Goal: Information Seeking & Learning: Learn about a topic

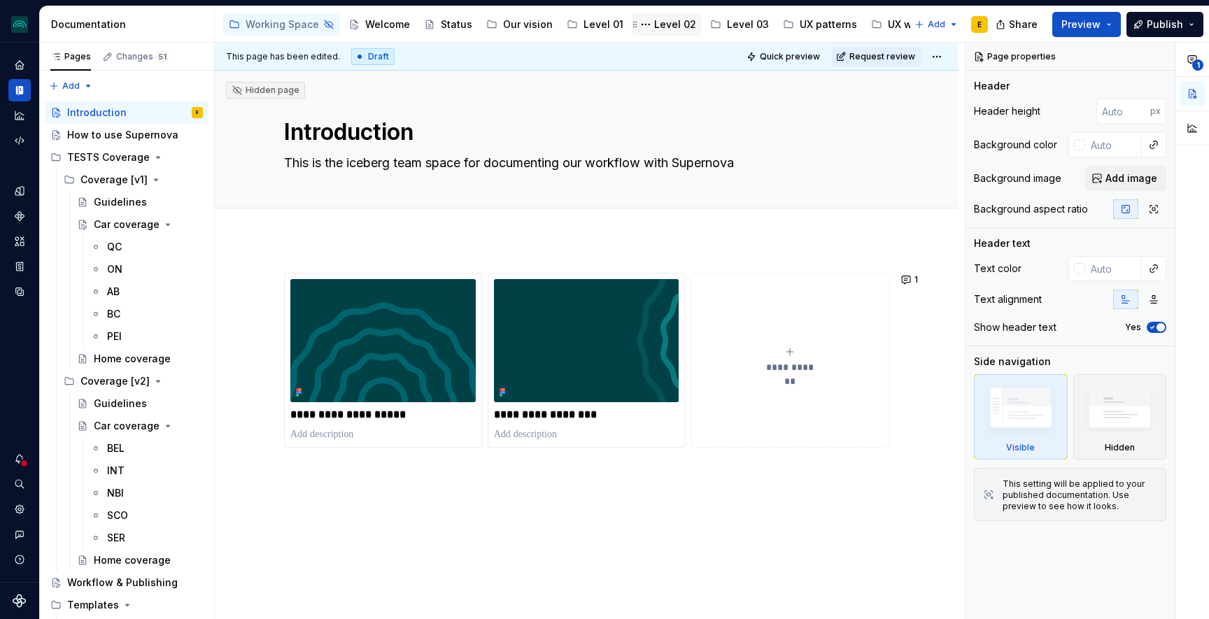
click at [678, 22] on div "Level 02" at bounding box center [675, 24] width 42 height 14
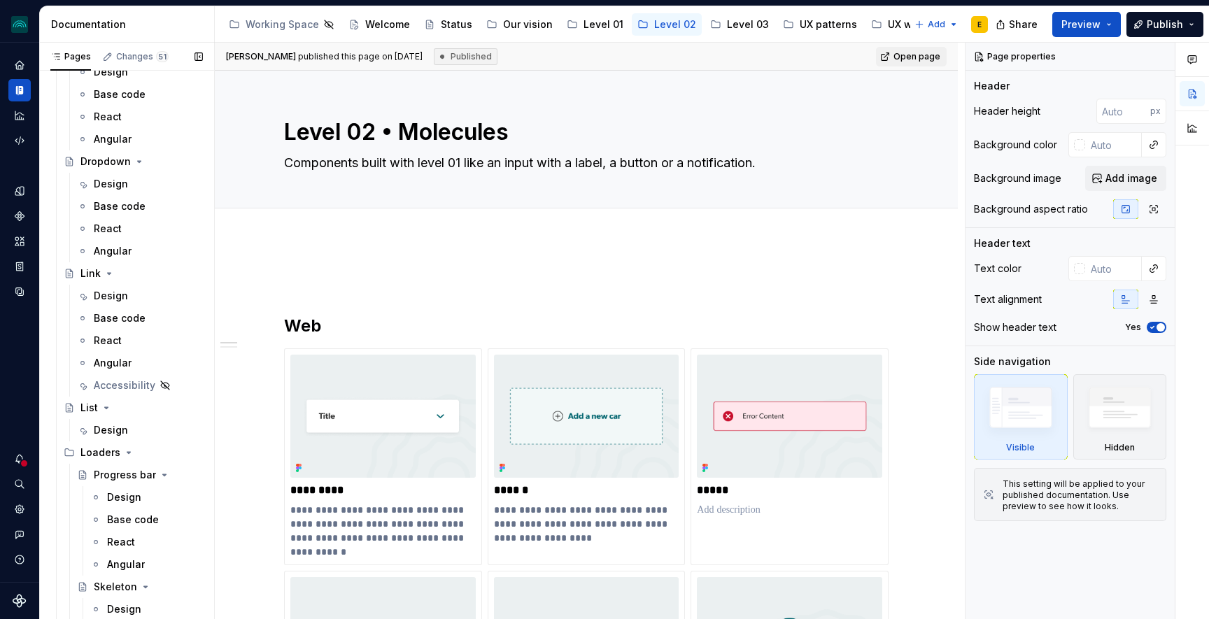
scroll to position [1412, 0]
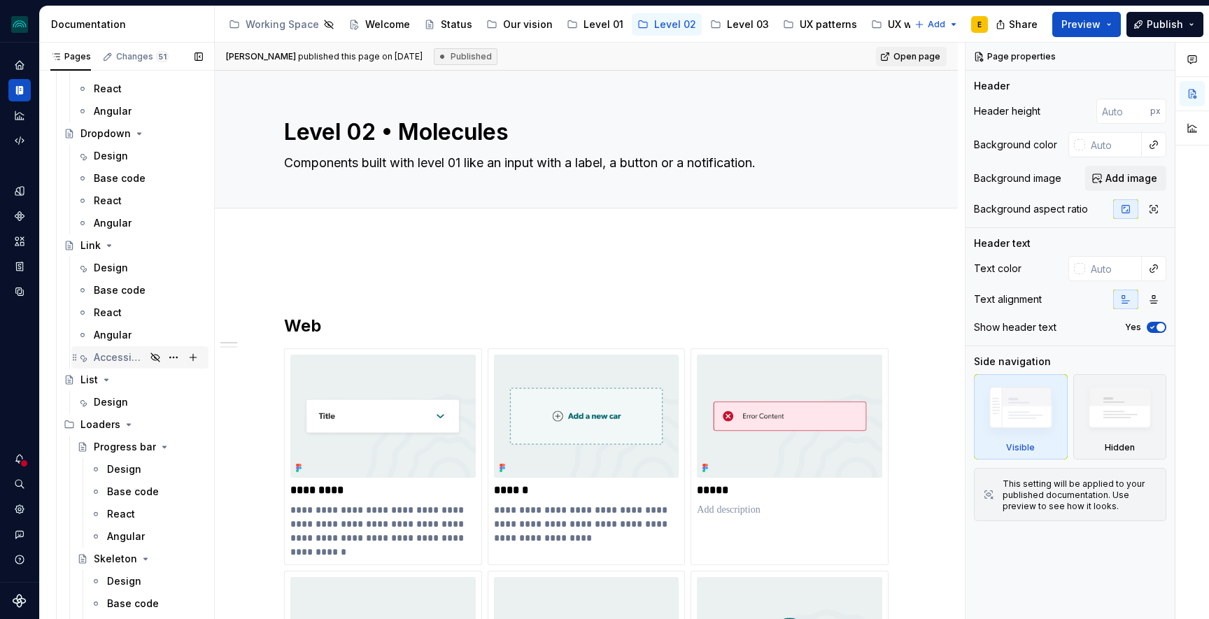
click at [105, 355] on div "Accessibility" at bounding box center [120, 358] width 52 height 14
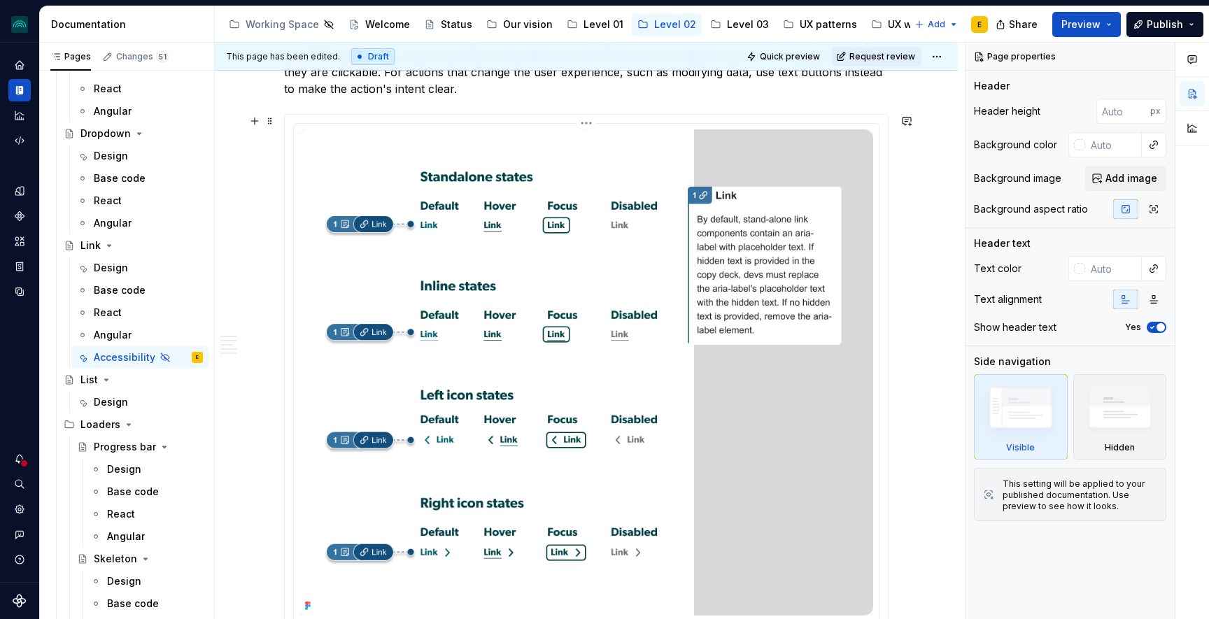
scroll to position [796, 0]
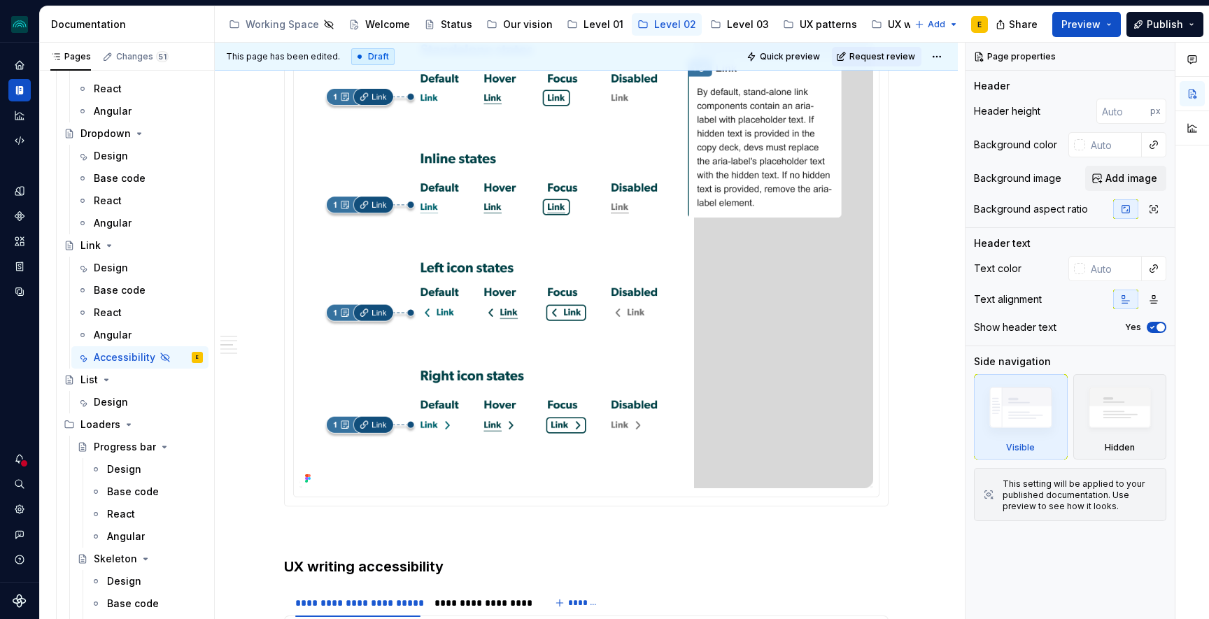
click at [504, 270] on img at bounding box center [586, 245] width 574 height 486
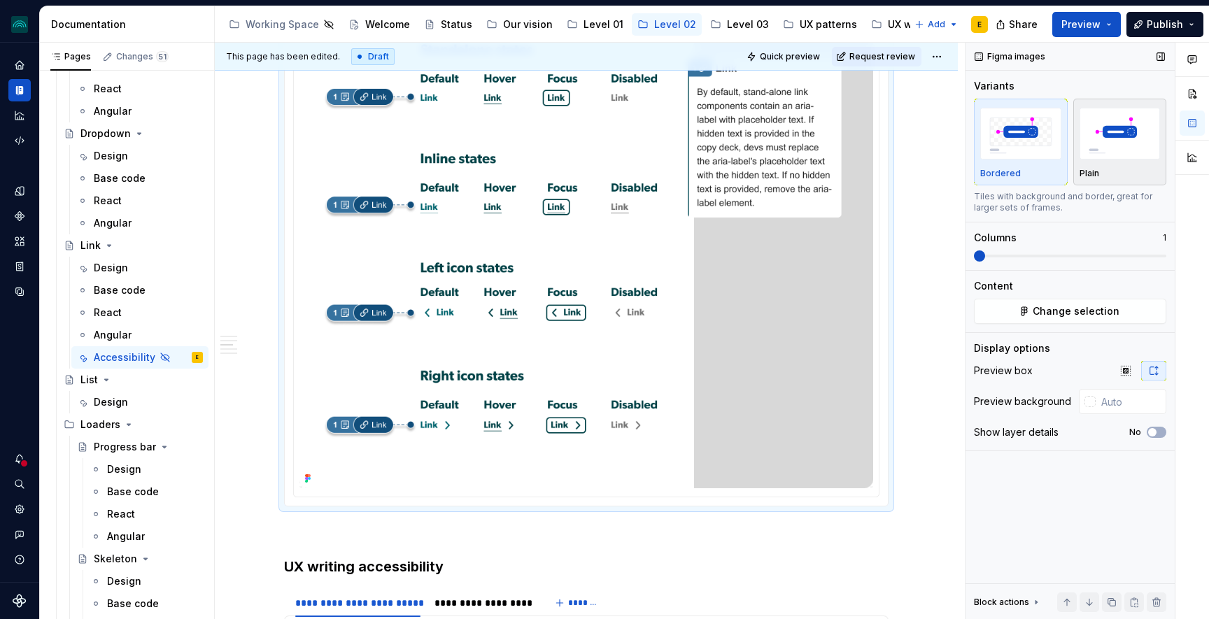
click at [1141, 152] on img "button" at bounding box center [1120, 133] width 81 height 51
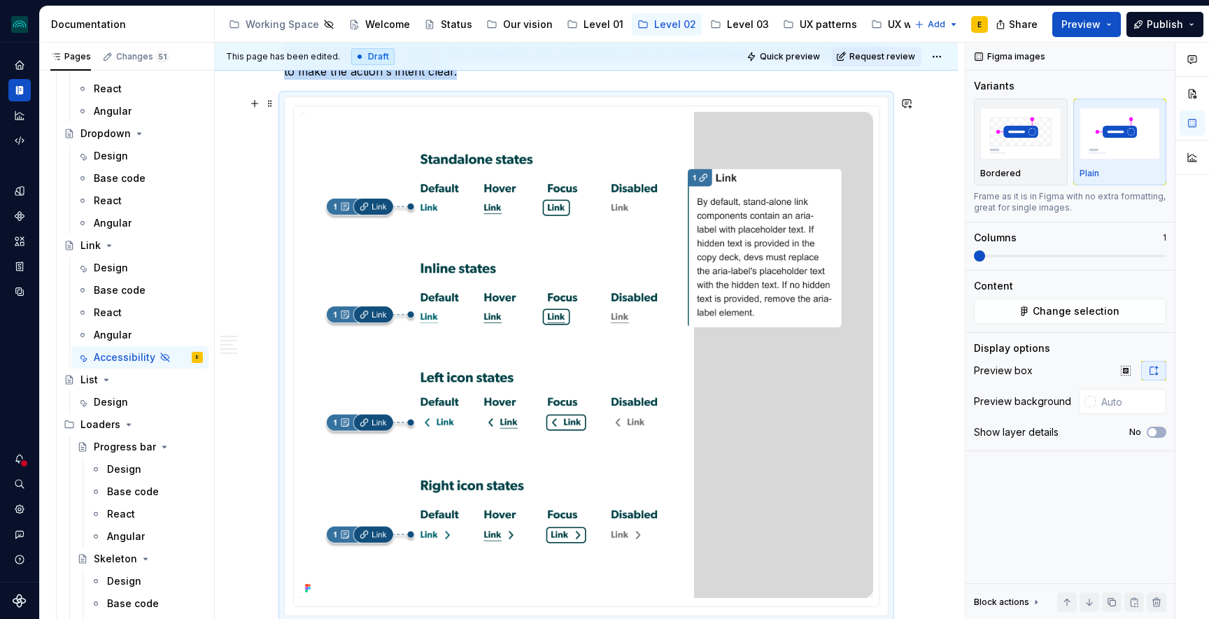
scroll to position [646, 0]
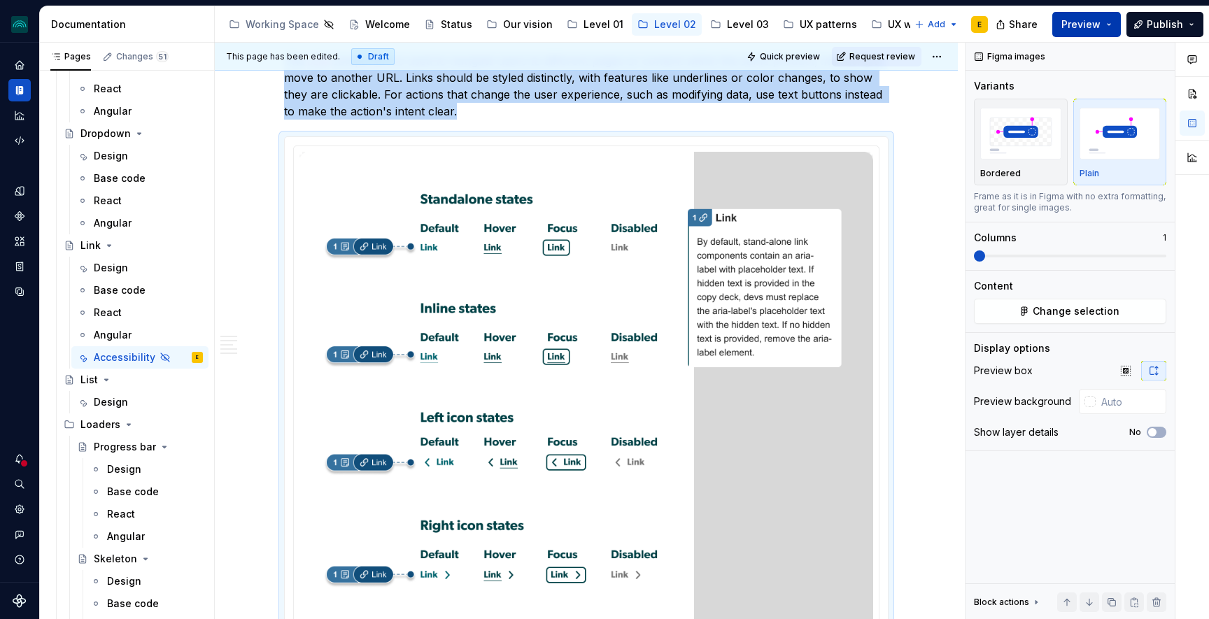
click at [1108, 29] on button "Preview" at bounding box center [1086, 24] width 69 height 25
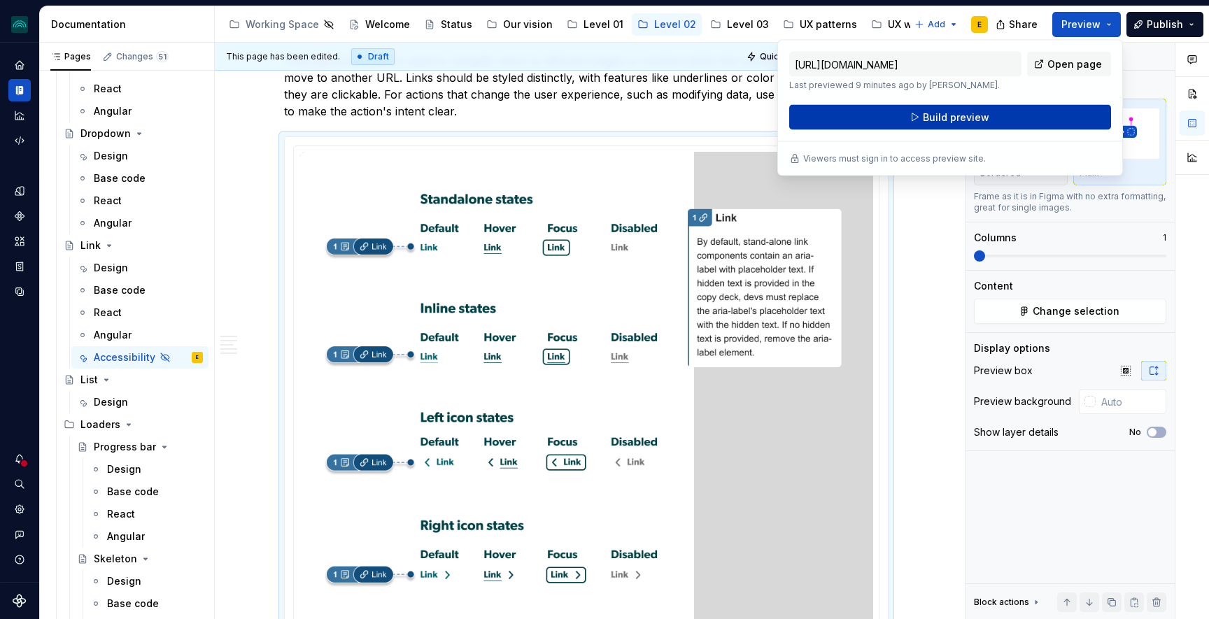
click at [985, 121] on span "Build preview" at bounding box center [956, 118] width 66 height 14
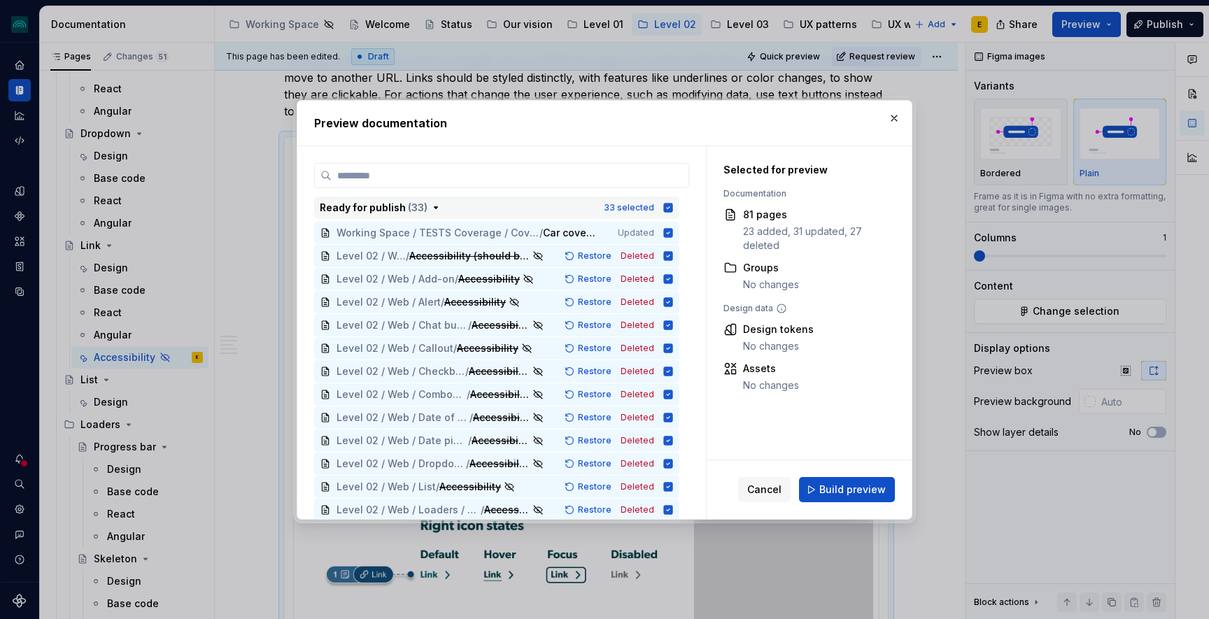
click at [674, 207] on icon "button" at bounding box center [668, 207] width 11 height 11
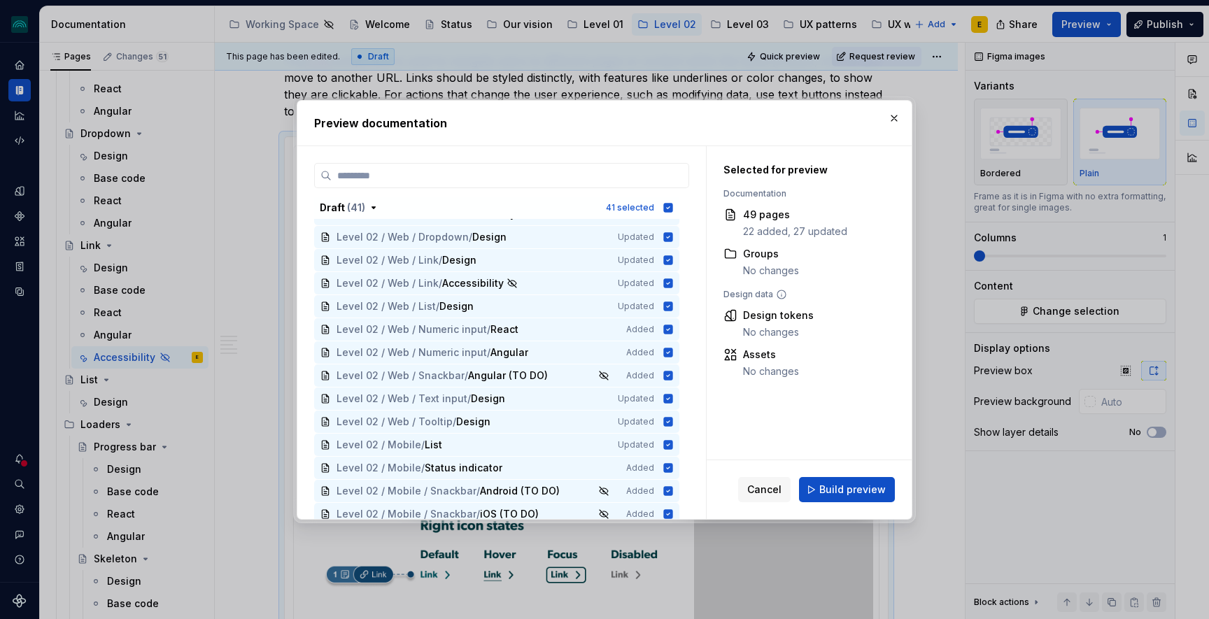
scroll to position [1390, 0]
click at [673, 285] on icon at bounding box center [668, 282] width 9 height 9
click at [674, 285] on icon at bounding box center [668, 282] width 11 height 11
click at [673, 206] on icon "button" at bounding box center [668, 207] width 9 height 9
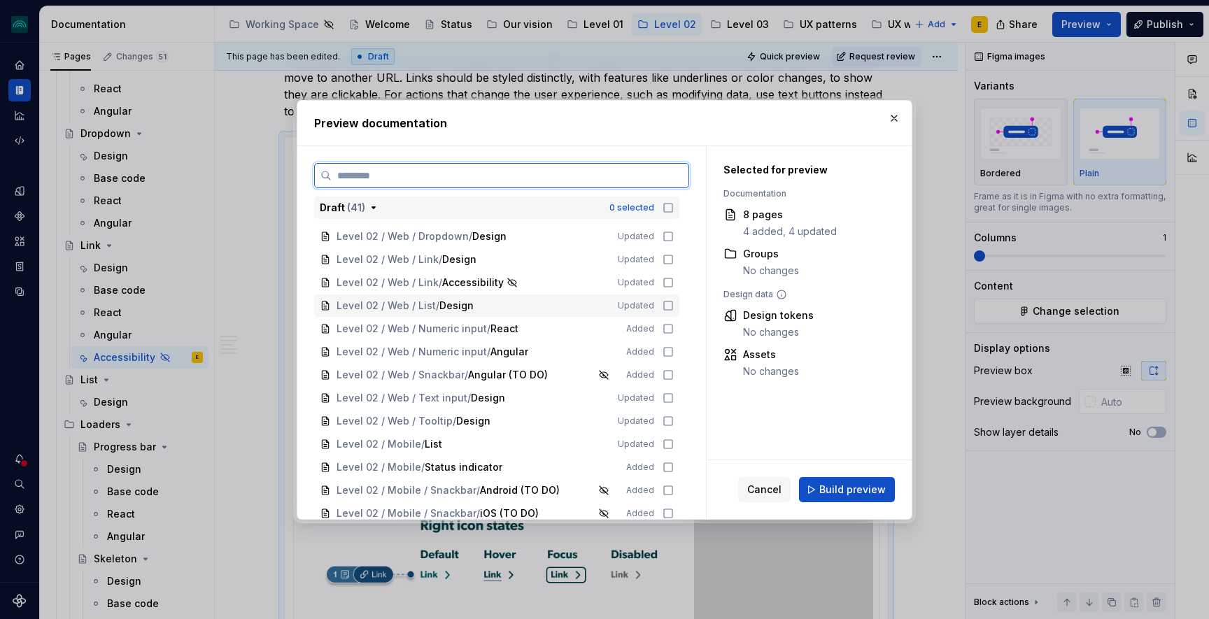
click at [674, 306] on icon at bounding box center [668, 305] width 11 height 11
click at [674, 281] on icon at bounding box center [668, 282] width 11 height 11
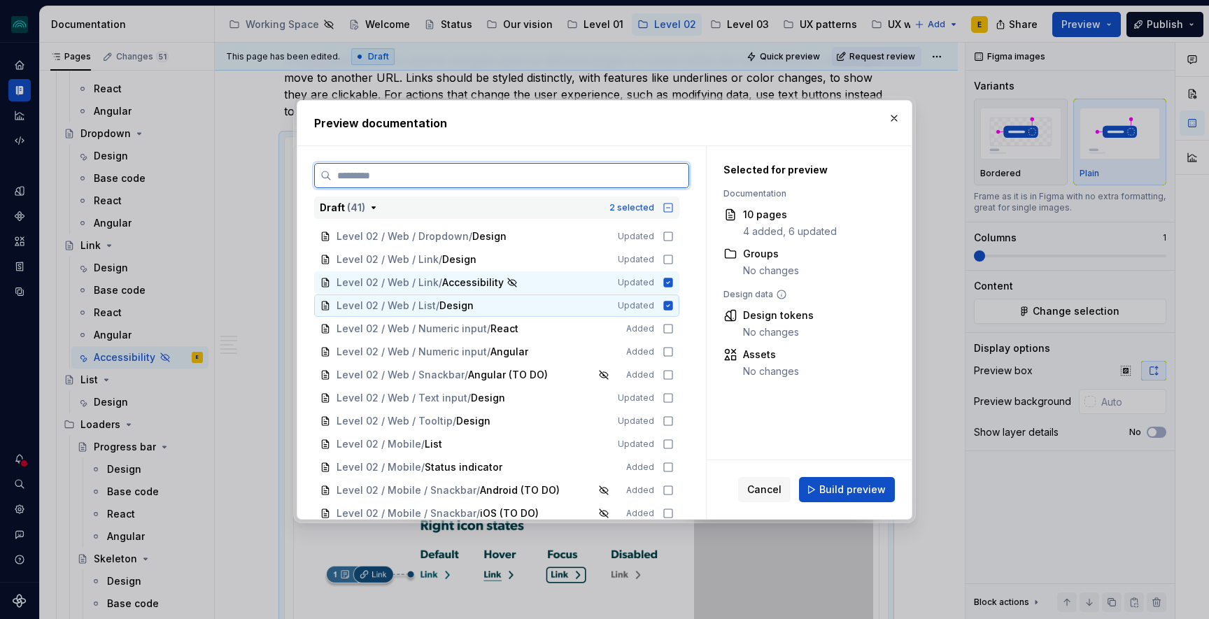
click at [673, 308] on icon at bounding box center [668, 305] width 9 height 9
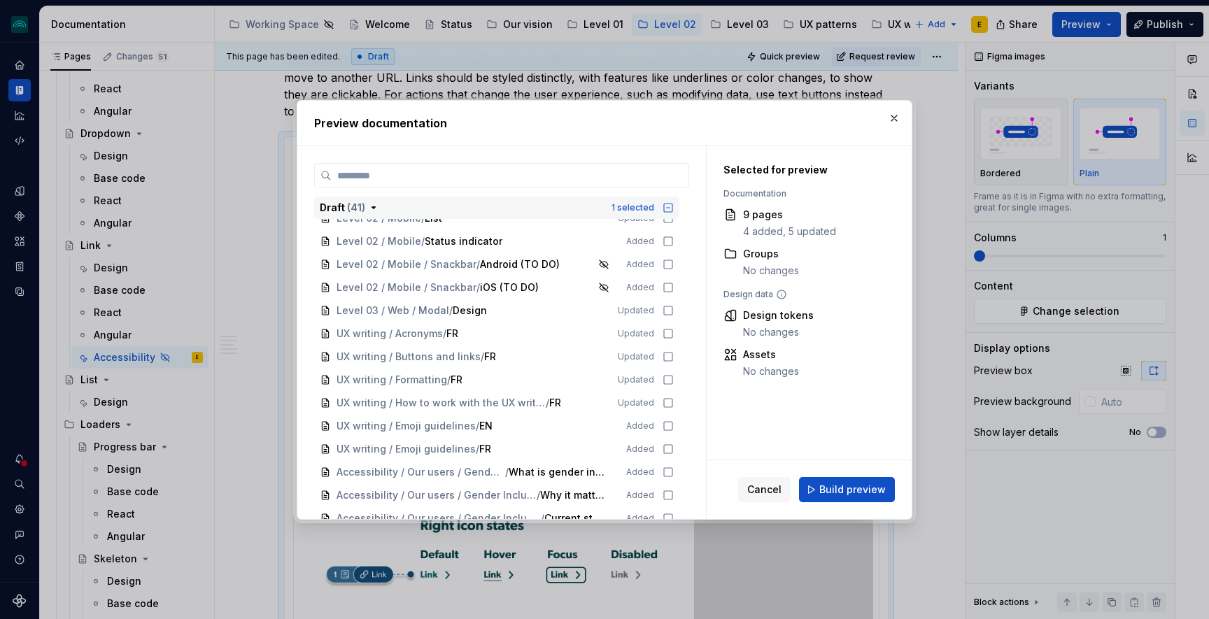
scroll to position [1674, 0]
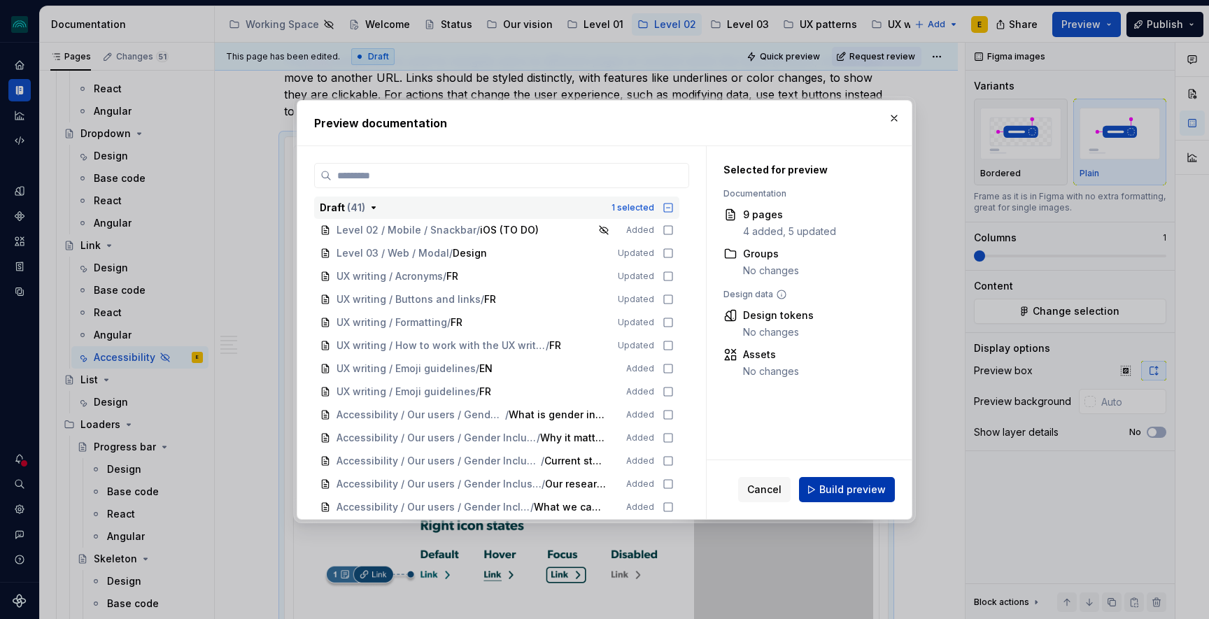
click at [854, 483] on span "Build preview" at bounding box center [852, 490] width 66 height 14
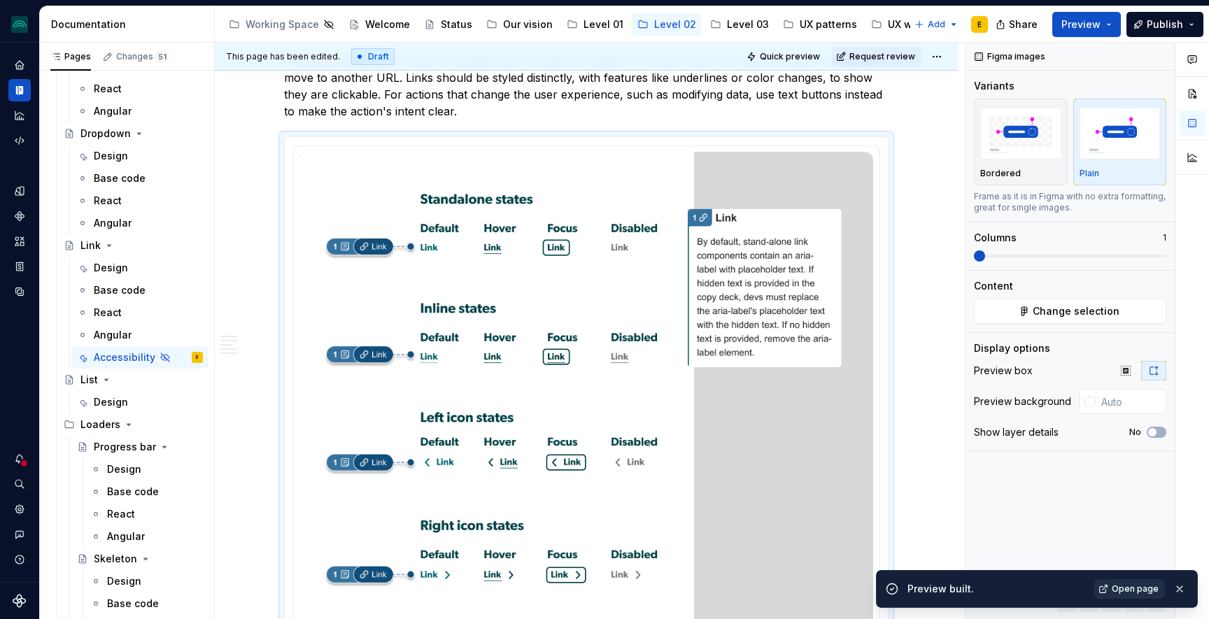
click at [1129, 584] on span "Open page" at bounding box center [1135, 589] width 47 height 11
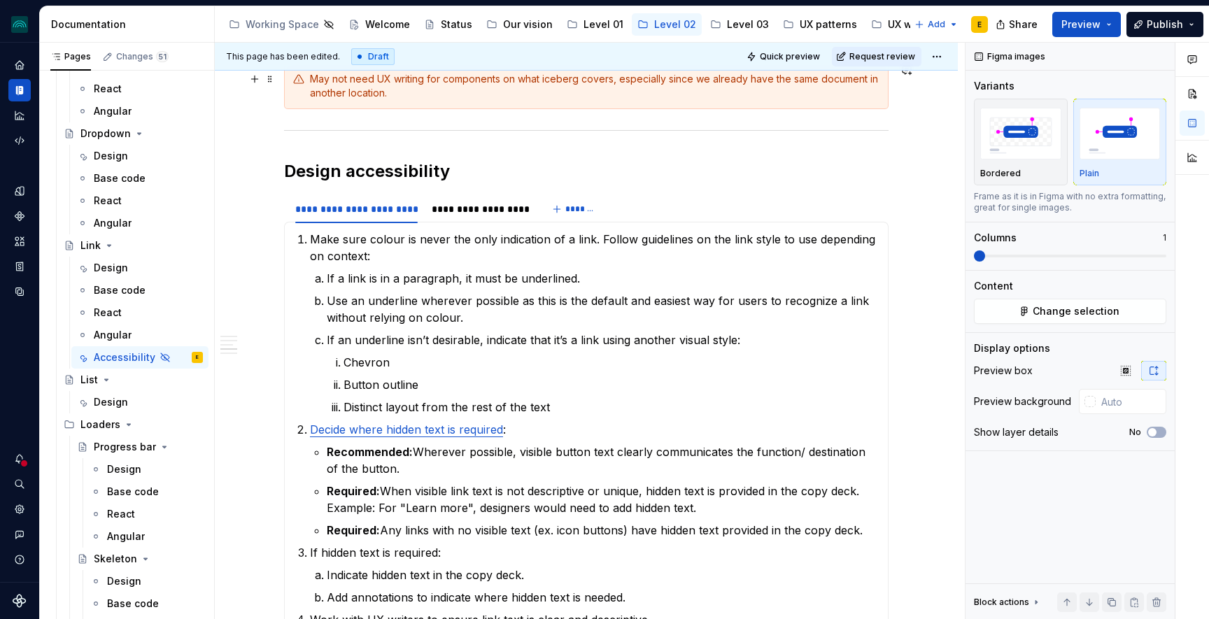
scroll to position [1653, 0]
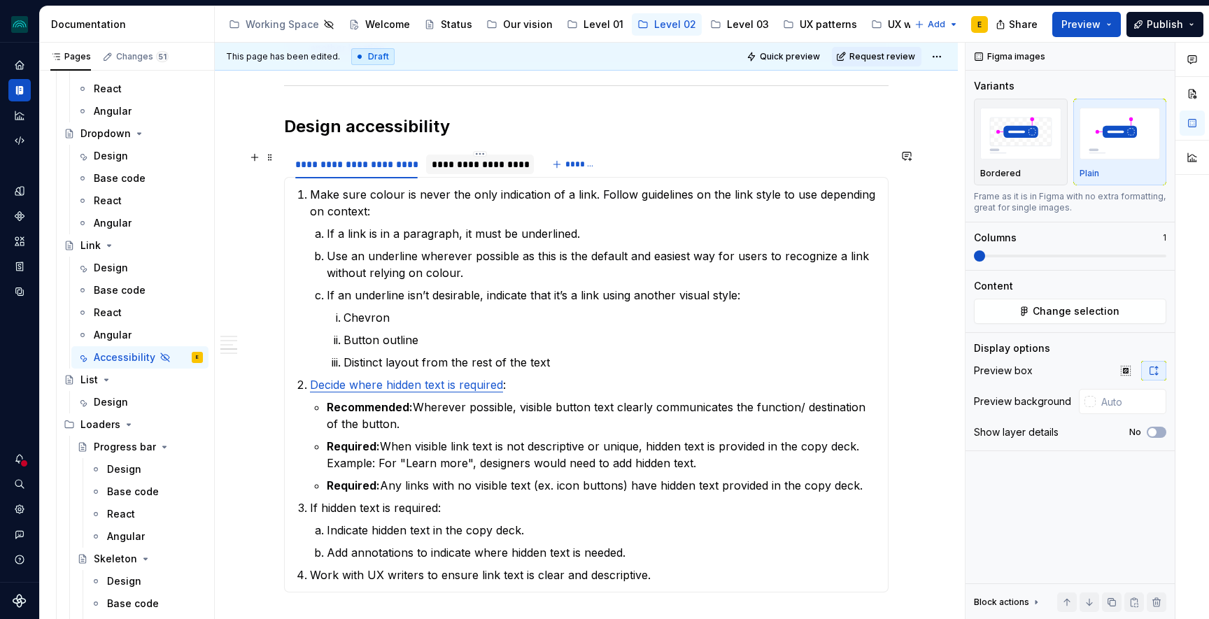
click at [472, 172] on div "**********" at bounding box center [480, 165] width 108 height 20
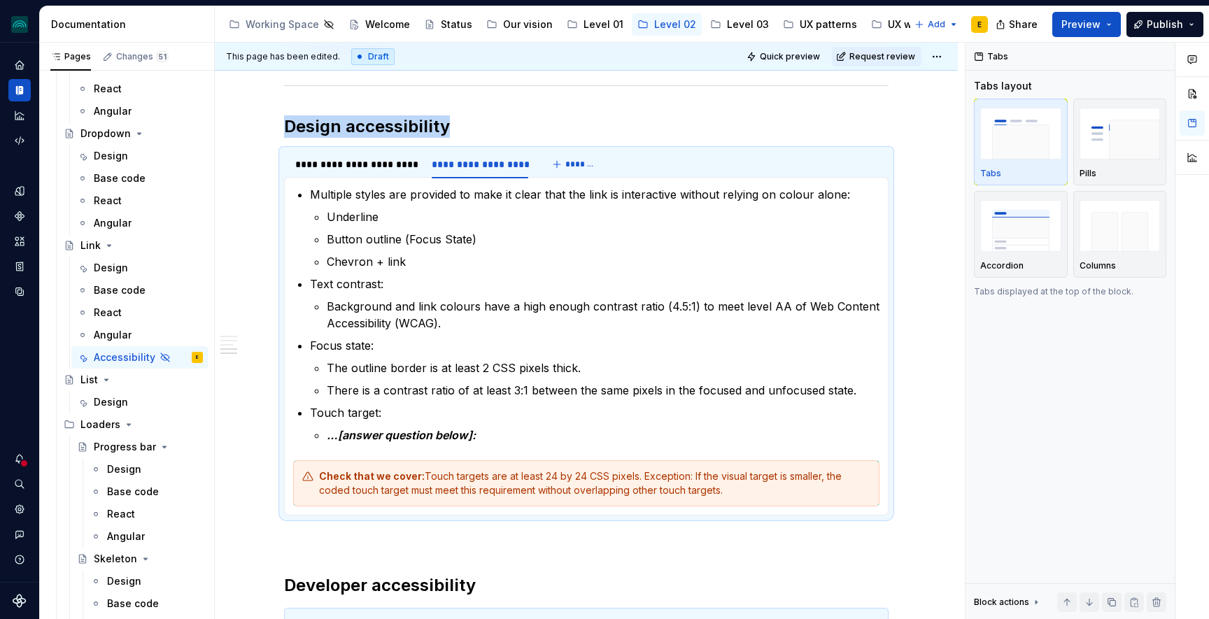
type textarea "*"
